Goal: Find specific page/section: Find specific page/section

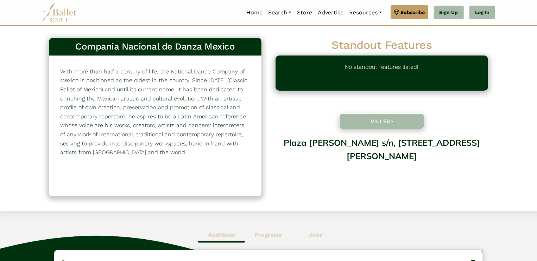
click at [382, 126] on button "Visit Site" at bounding box center [381, 122] width 85 height 16
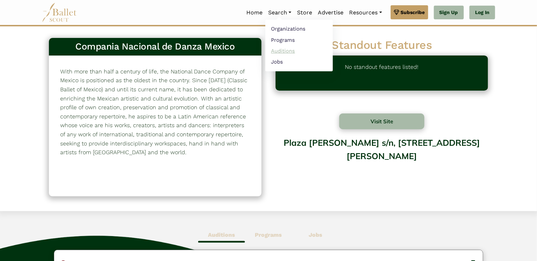
click at [273, 47] on link "Auditions" at bounding box center [299, 50] width 68 height 11
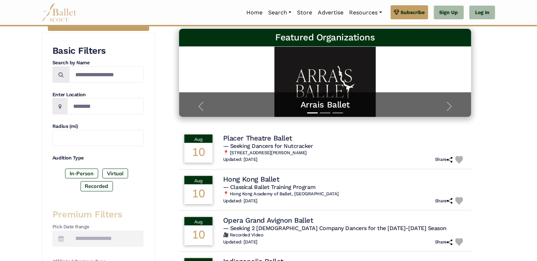
scroll to position [110, 0]
click at [114, 173] on label "Virtual" at bounding box center [115, 174] width 26 height 10
click at [101, 174] on div "In-Person Virtual Recorded" at bounding box center [97, 182] width 91 height 26
click at [100, 174] on div "In-Person Virtual Recorded" at bounding box center [97, 182] width 91 height 26
click at [89, 173] on label "In-Person" at bounding box center [81, 174] width 33 height 10
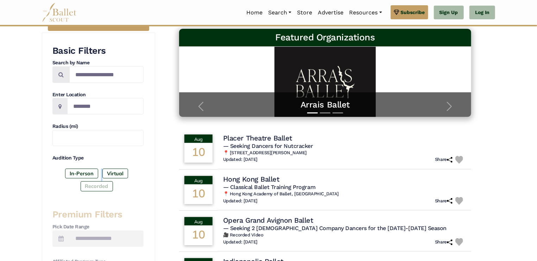
click at [92, 182] on label "Recorded" at bounding box center [97, 187] width 32 height 10
click at [66, 189] on div "In-Person Virtual Recorded" at bounding box center [97, 182] width 91 height 26
